Goal: Complete application form: Complete application form

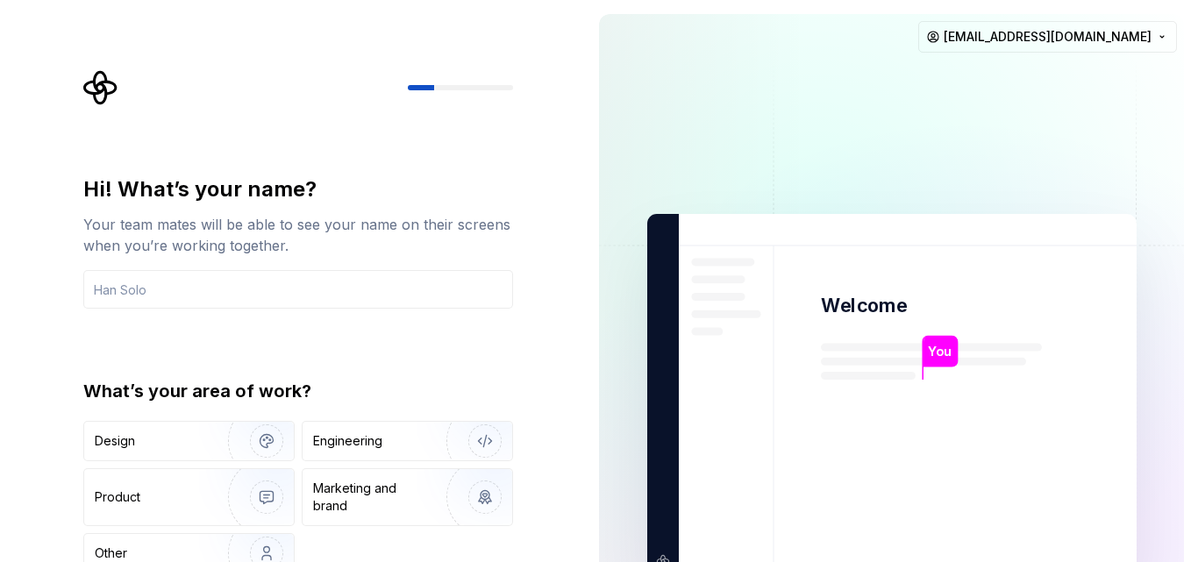
click at [923, 344] on div "You" at bounding box center [940, 352] width 35 height 32
click at [935, 352] on p "You" at bounding box center [939, 351] width 24 height 19
click at [135, 449] on div "Design" at bounding box center [150, 441] width 110 height 18
click at [373, 318] on div "Hi! What’s your name? Your team mates will be able to see your name on their sc…" at bounding box center [298, 374] width 430 height 398
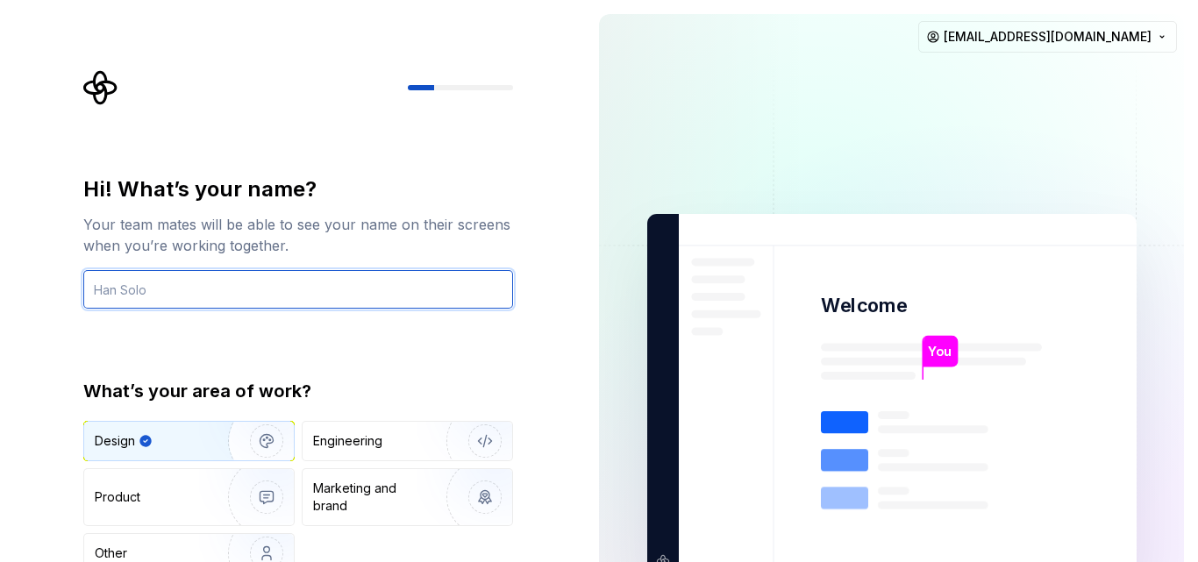
click at [359, 294] on input "text" at bounding box center [298, 289] width 430 height 39
type input "wajiha"
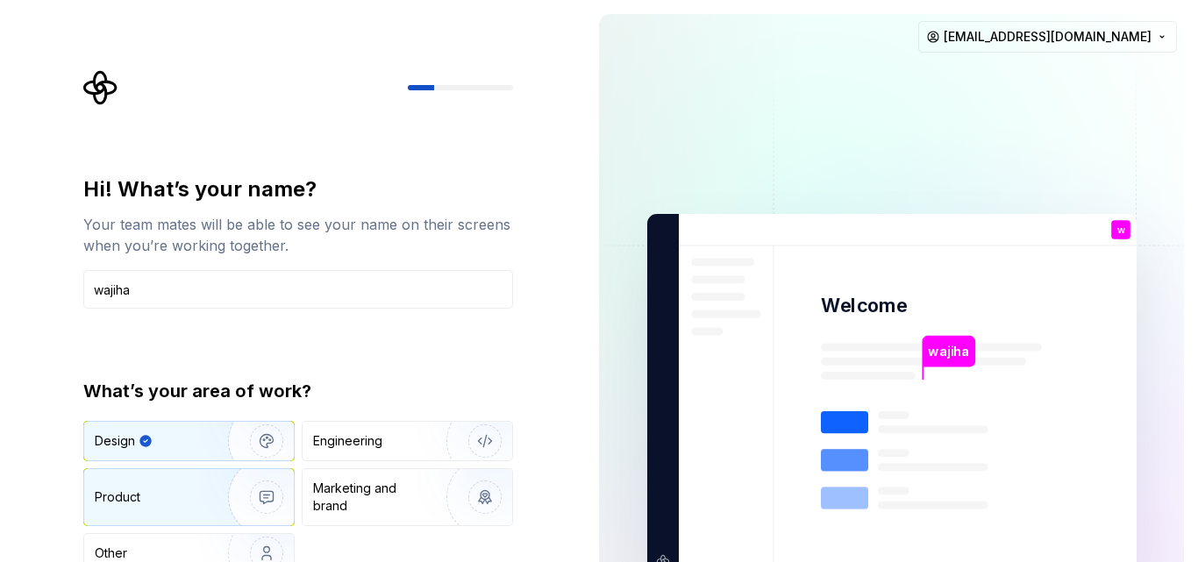
click at [267, 485] on img "button" at bounding box center [255, 496] width 112 height 117
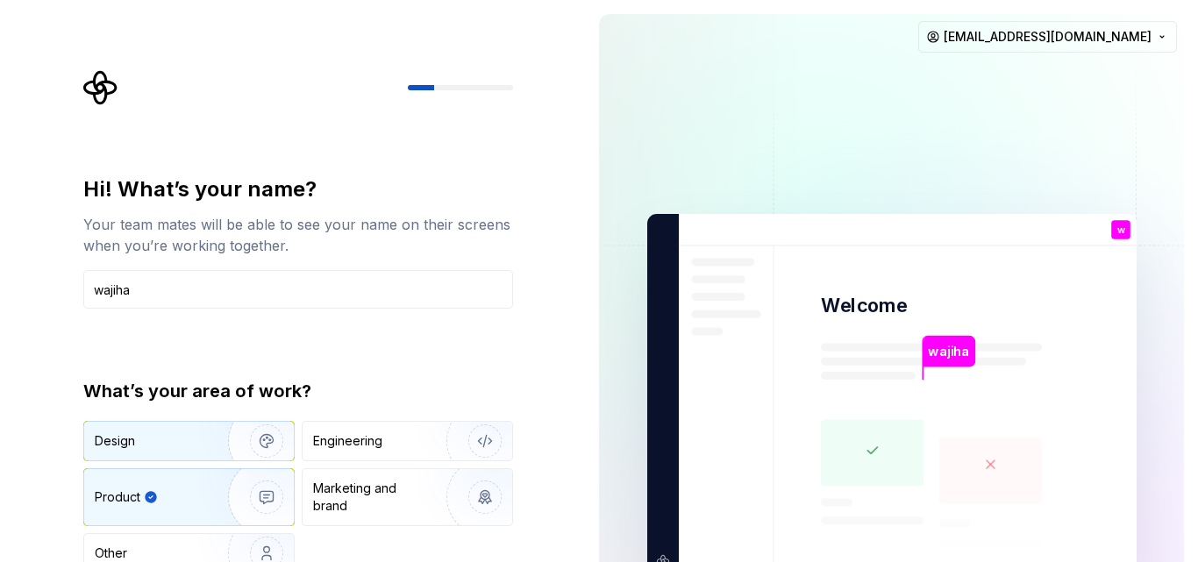
click at [256, 440] on img "button" at bounding box center [255, 440] width 112 height 117
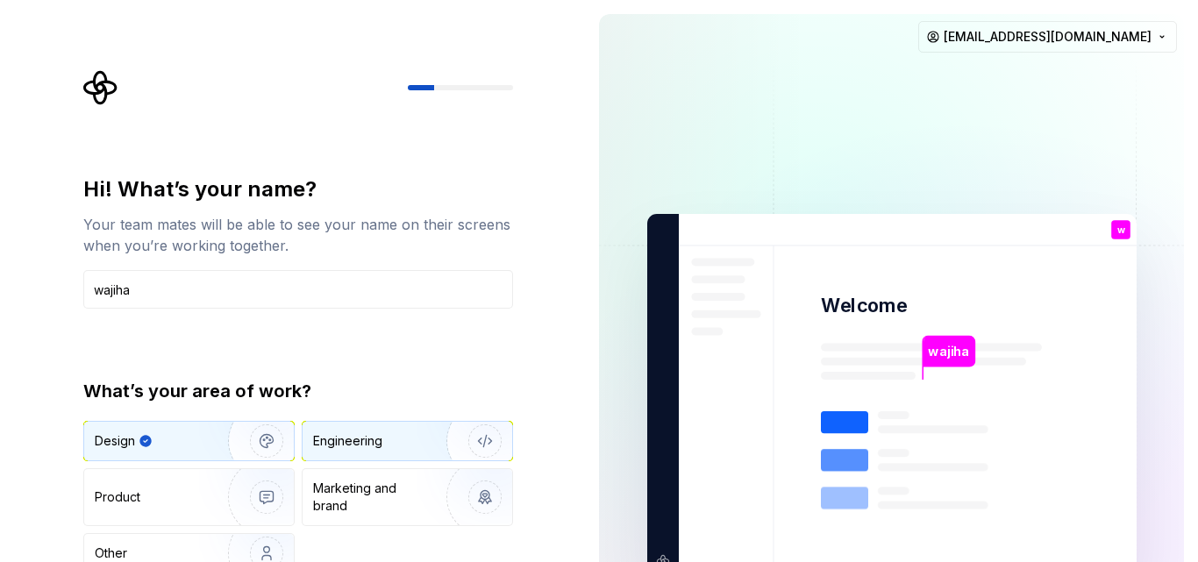
click at [384, 453] on div "Engineering" at bounding box center [407, 441] width 210 height 39
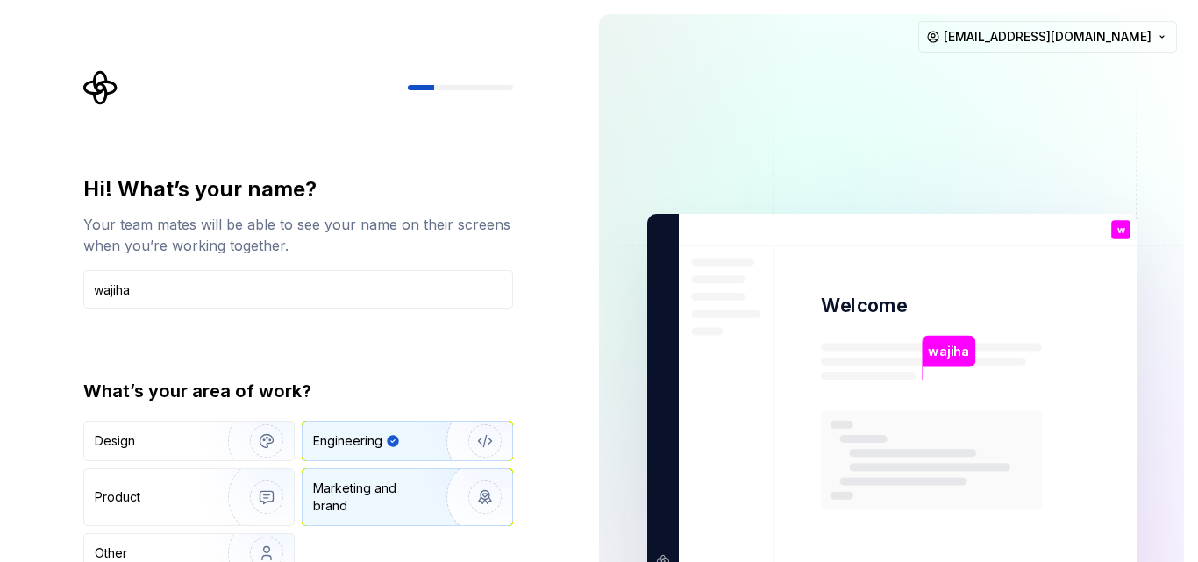
click at [370, 496] on div "Marketing and brand" at bounding box center [372, 497] width 118 height 35
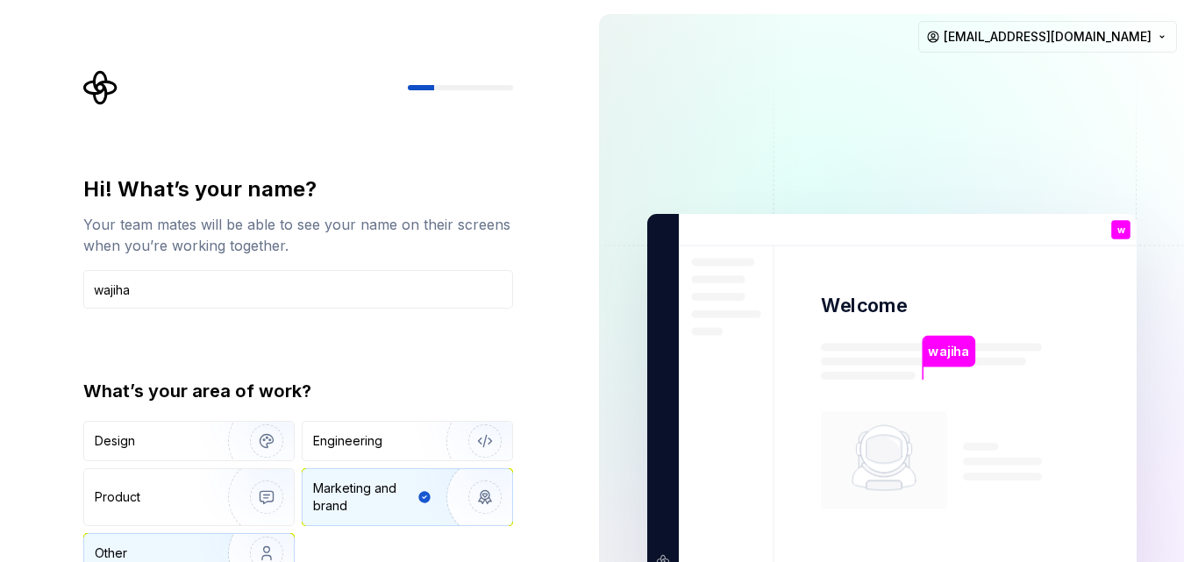
click at [253, 541] on img "button" at bounding box center [255, 552] width 112 height 117
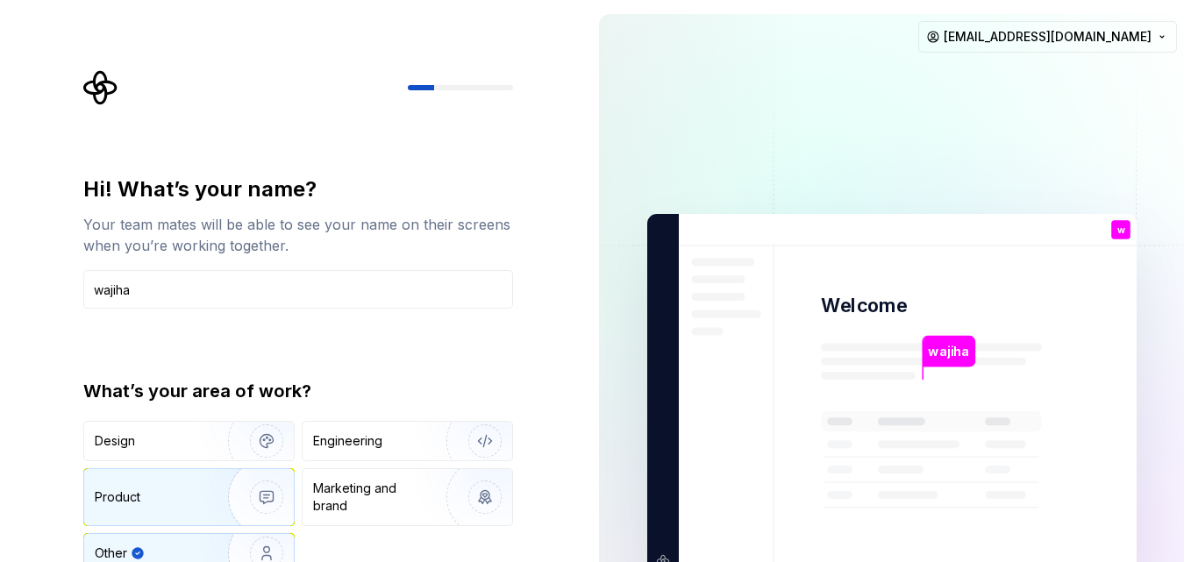
click at [244, 491] on img "button" at bounding box center [255, 496] width 112 height 117
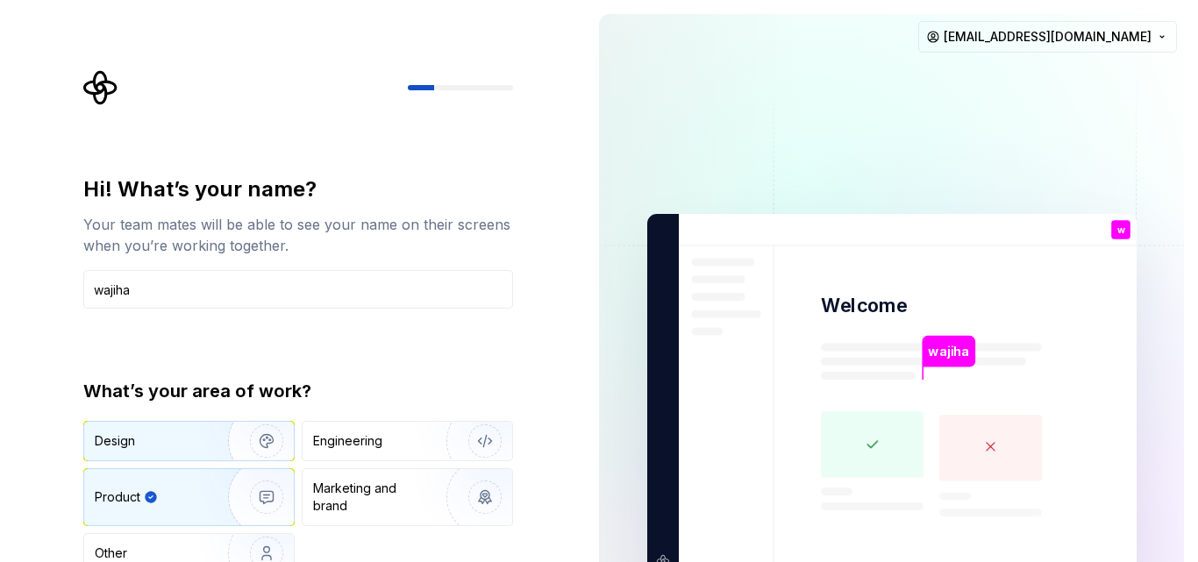
click at [254, 436] on img "button" at bounding box center [255, 440] width 112 height 117
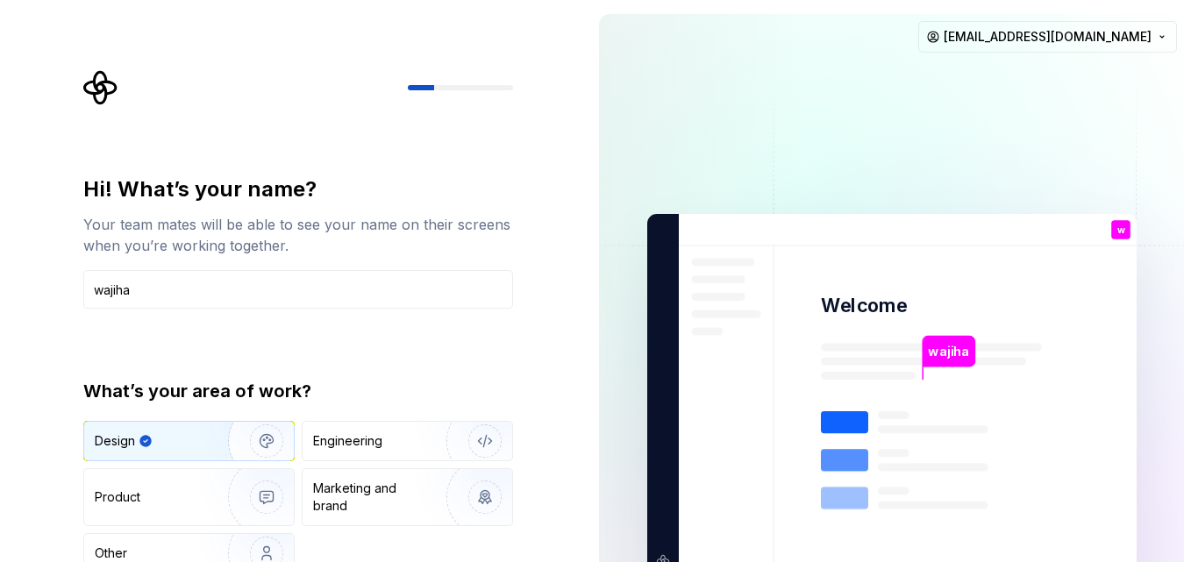
click at [858, 415] on rect at bounding box center [844, 422] width 47 height 22
drag, startPoint x: 1197, startPoint y: 420, endPoint x: 1197, endPoint y: 278, distance: 142.0
click at [1197, 412] on div "wajiha Welcome w You T B +3 Thomas Brooke Jamie wajiha_kanwal@aptechnorth.edu.pk" at bounding box center [891, 395] width 613 height 791
drag, startPoint x: 1197, startPoint y: 247, endPoint x: 1185, endPoint y: 323, distance: 76.2
click at [1185, 323] on div "wajiha Welcome w You T B +3 Thomas Brooke Jamie wajiha_kanwal@aptechnorth.edu.pk" at bounding box center [891, 395] width 613 height 791
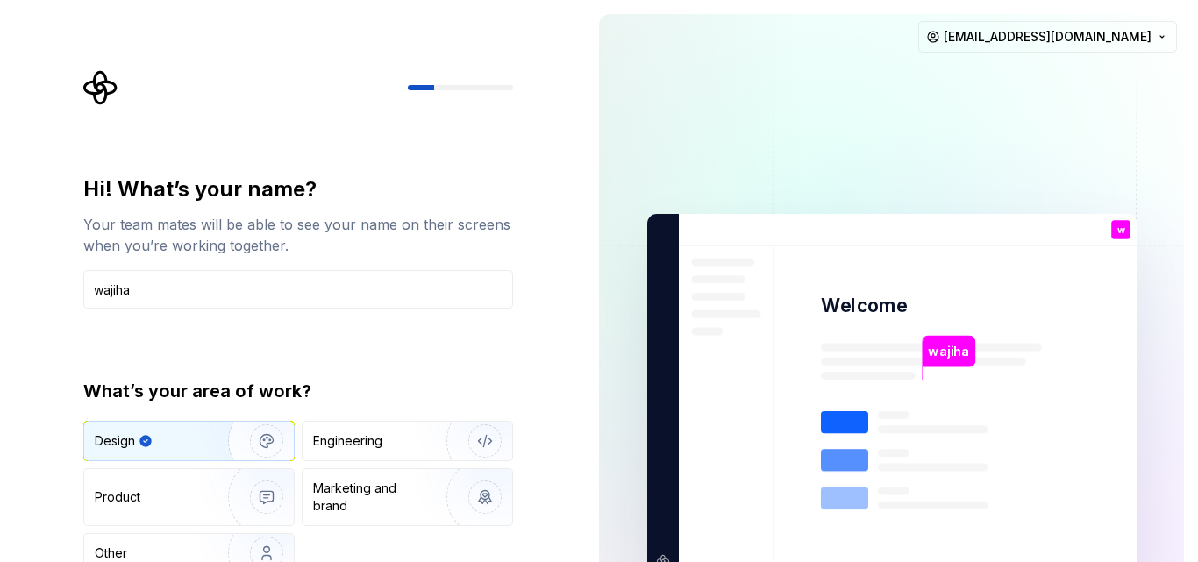
click at [1123, 230] on p "w" at bounding box center [1120, 230] width 8 height 10
click at [1122, 230] on p "w" at bounding box center [1120, 230] width 8 height 10
click at [849, 414] on rect at bounding box center [844, 422] width 47 height 22
click at [849, 453] on rect at bounding box center [844, 460] width 47 height 22
click at [850, 485] on icon at bounding box center [931, 490] width 221 height 158
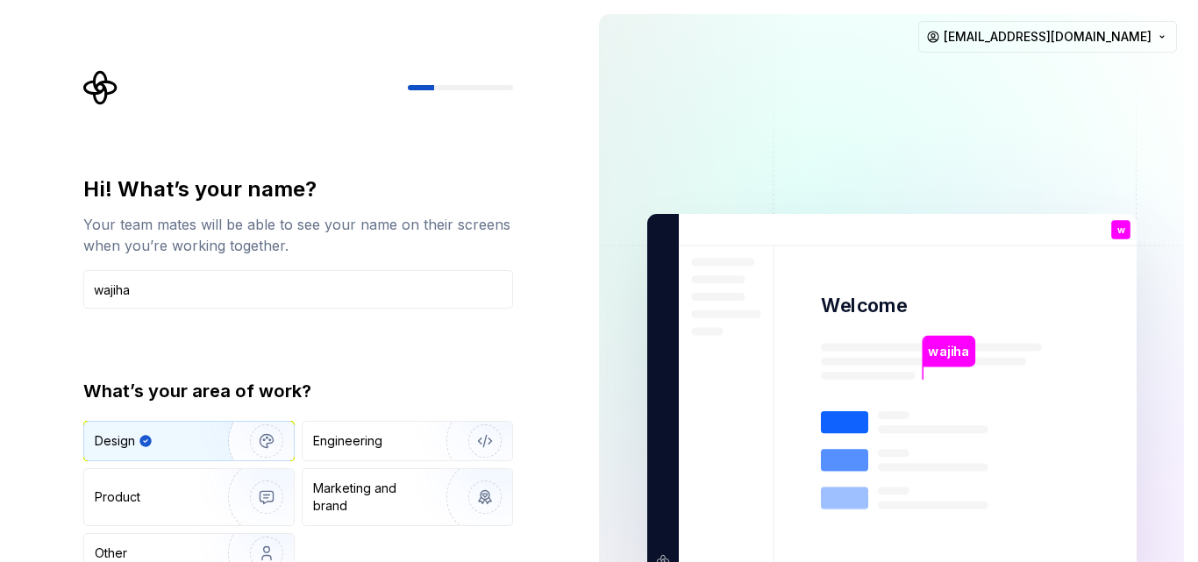
click at [231, 266] on div "Hi! What’s your name? Your team mates will be able to see your name on their sc…" at bounding box center [298, 241] width 430 height 133
click at [472, 357] on div "Hi! What’s your name? Your team mates will be able to see your name on their sc…" at bounding box center [298, 374] width 430 height 398
click at [756, 454] on img at bounding box center [892, 396] width 710 height 828
click at [214, 295] on input "wajiha" at bounding box center [298, 289] width 430 height 39
click at [662, 556] on img at bounding box center [892, 396] width 710 height 828
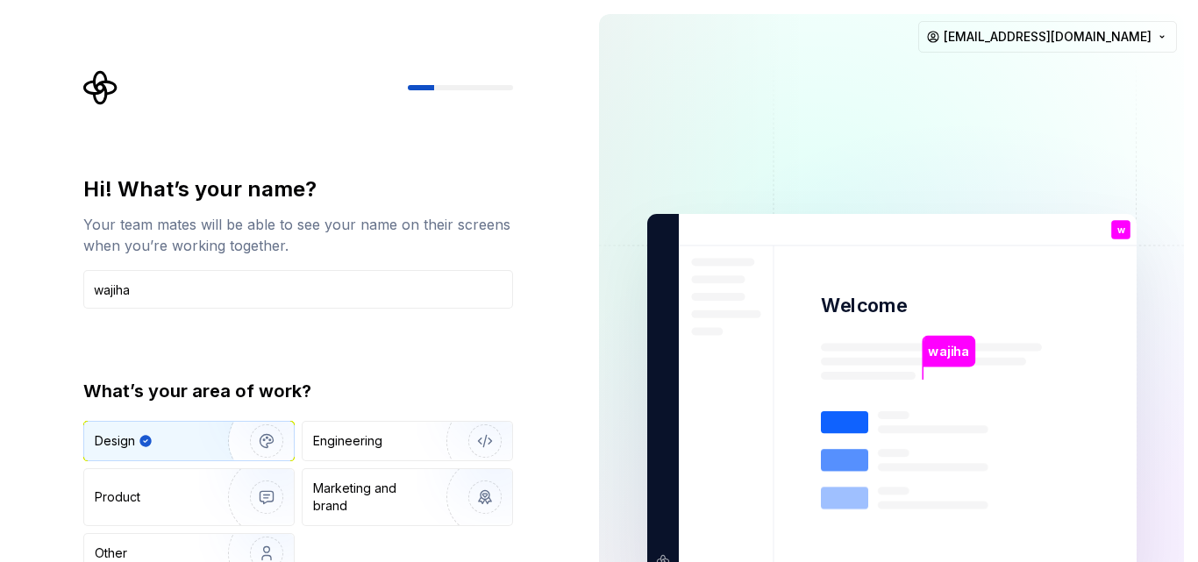
click at [662, 554] on img at bounding box center [892, 396] width 710 height 828
click at [666, 554] on img at bounding box center [892, 396] width 710 height 828
click at [659, 561] on img at bounding box center [892, 396] width 710 height 828
click at [500, 444] on img "button" at bounding box center [473, 440] width 112 height 117
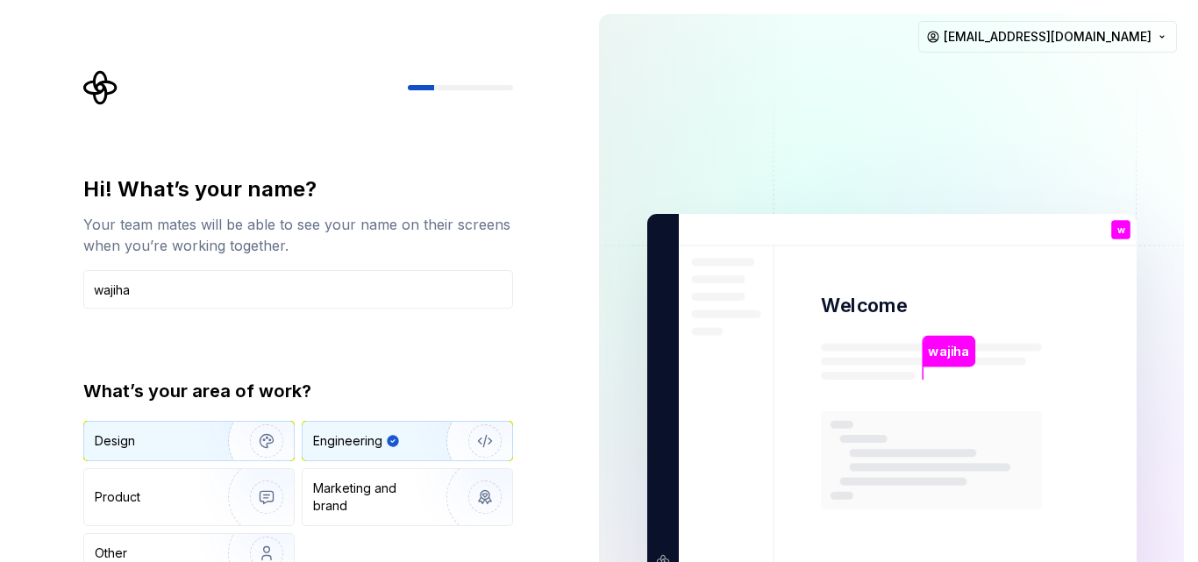
click at [264, 430] on img "button" at bounding box center [255, 440] width 112 height 117
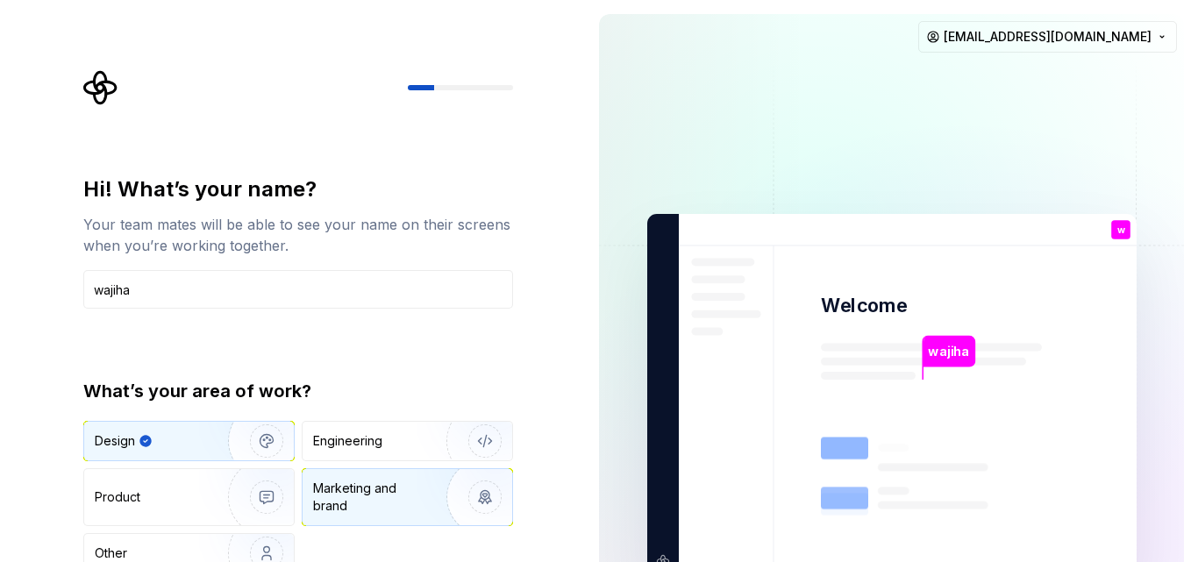
click at [468, 504] on img "button" at bounding box center [473, 496] width 112 height 117
click at [190, 455] on div "Design" at bounding box center [189, 441] width 210 height 39
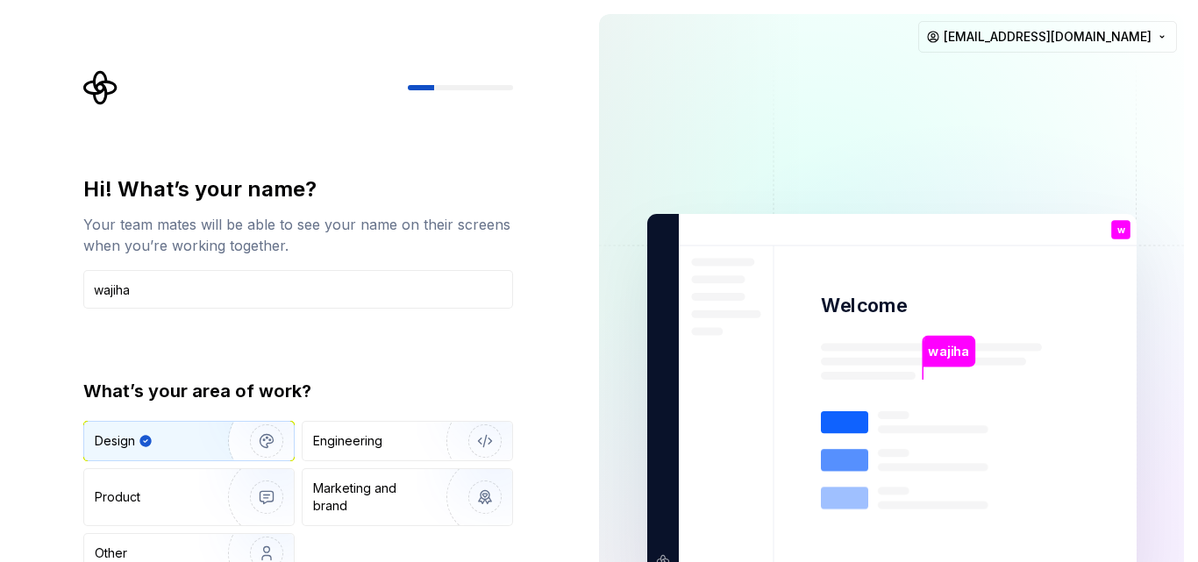
click at [860, 416] on rect at bounding box center [844, 422] width 47 height 22
click at [880, 465] on rect at bounding box center [932, 467] width 110 height 8
click at [869, 480] on icon at bounding box center [931, 490] width 221 height 158
drag, startPoint x: 866, startPoint y: 482, endPoint x: 856, endPoint y: 482, distance: 9.6
click at [856, 482] on icon at bounding box center [931, 490] width 221 height 158
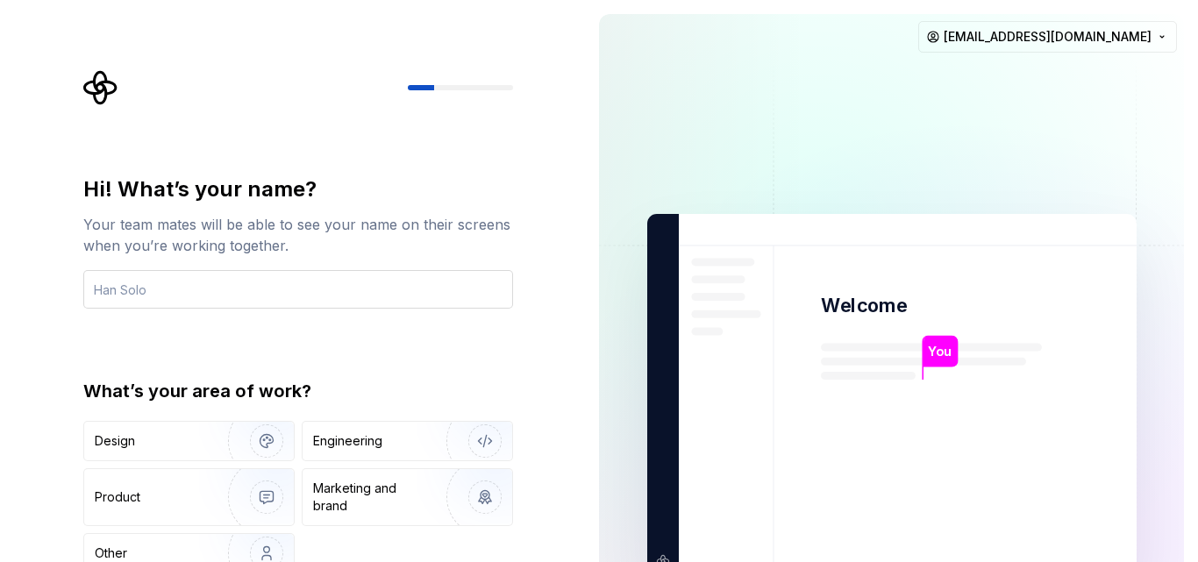
click at [441, 299] on input "text" at bounding box center [298, 289] width 430 height 39
type input "sss"
click at [359, 397] on div "What’s your area of work?" at bounding box center [298, 391] width 430 height 25
click at [353, 436] on div "Engineering" at bounding box center [347, 441] width 69 height 18
